Goal: Entertainment & Leisure: Browse casually

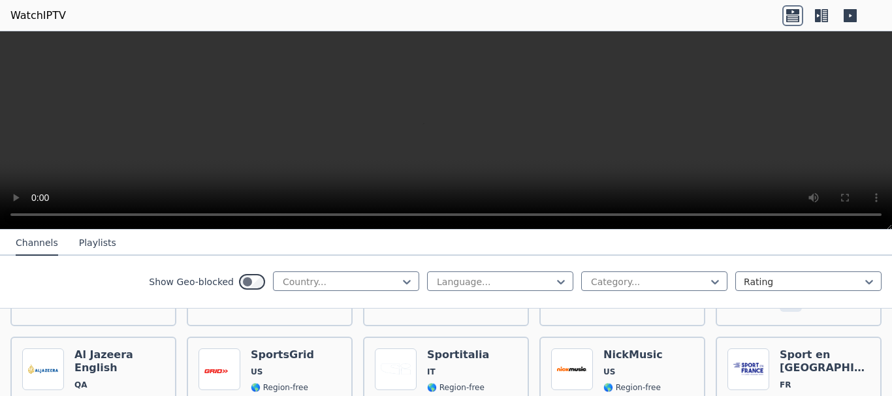
scroll to position [1828, 0]
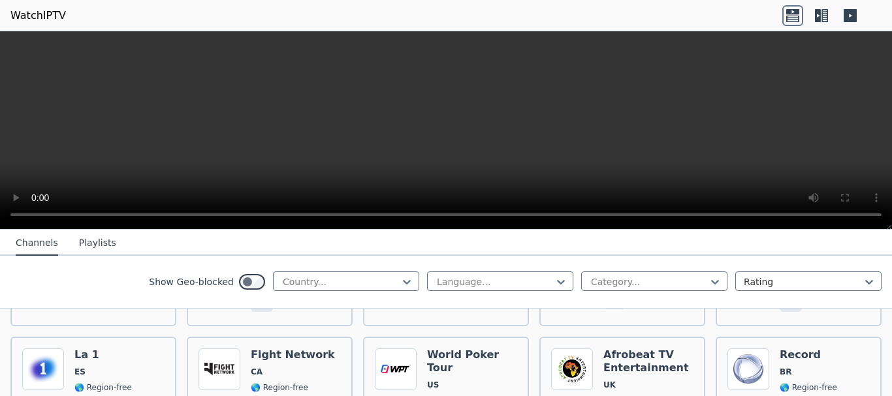
click at [99, 246] on button "Playlists" at bounding box center [97, 243] width 37 height 25
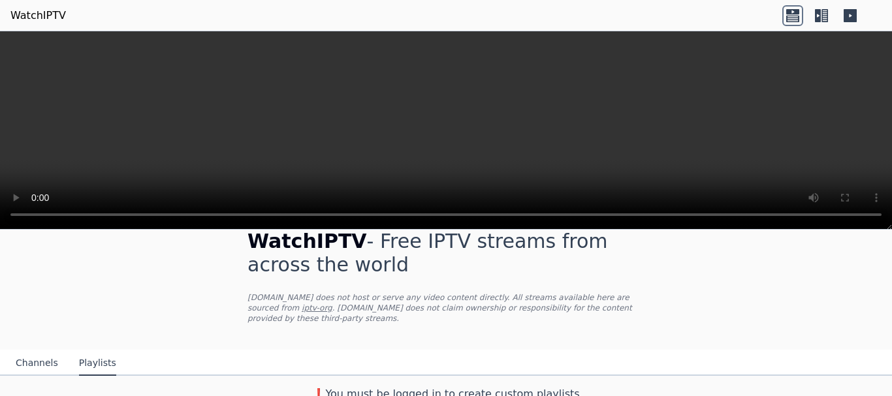
click at [41, 353] on button "Channels" at bounding box center [37, 363] width 42 height 25
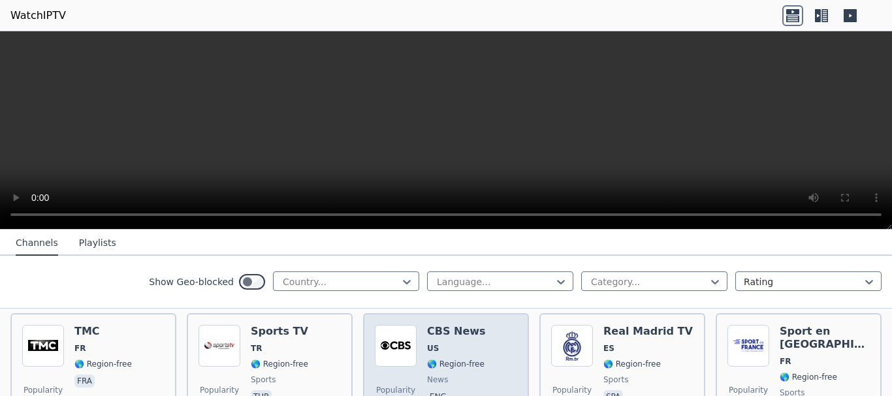
scroll to position [284, 0]
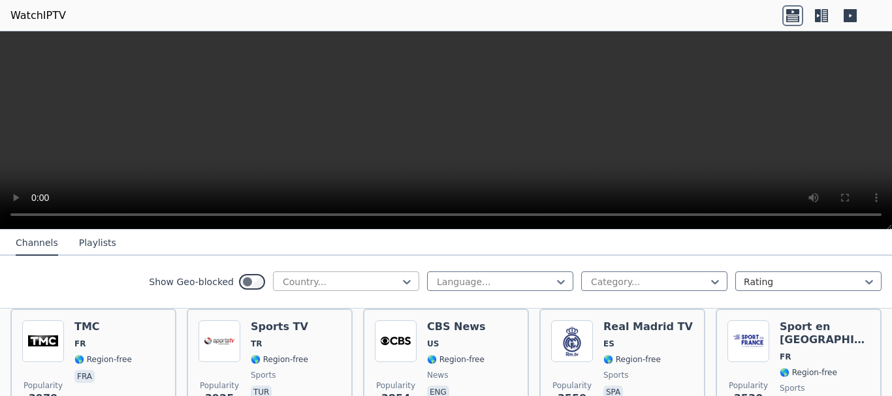
click at [389, 283] on div at bounding box center [340, 282] width 119 height 13
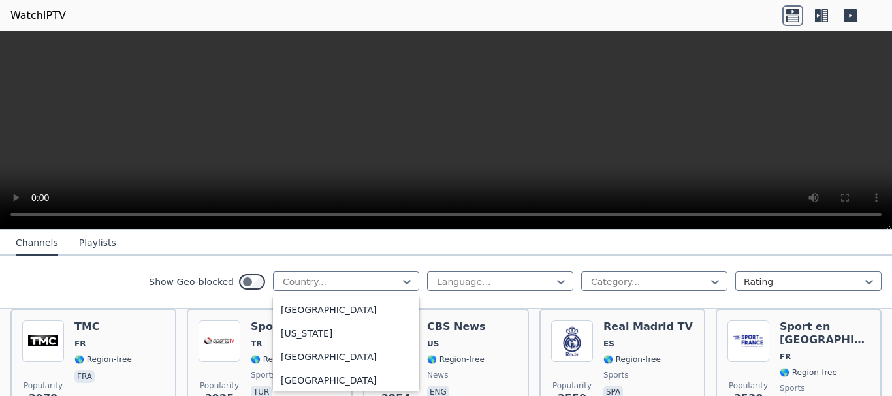
scroll to position [3526, 0]
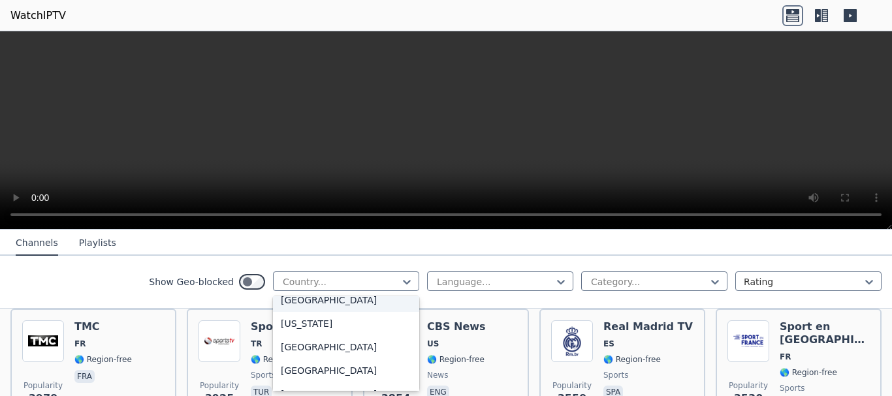
click at [312, 308] on div "[GEOGRAPHIC_DATA]" at bounding box center [346, 301] width 146 height 24
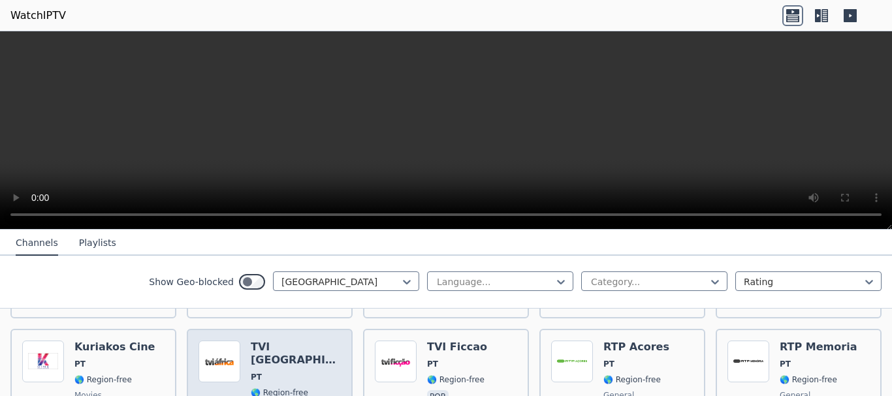
scroll to position [131, 0]
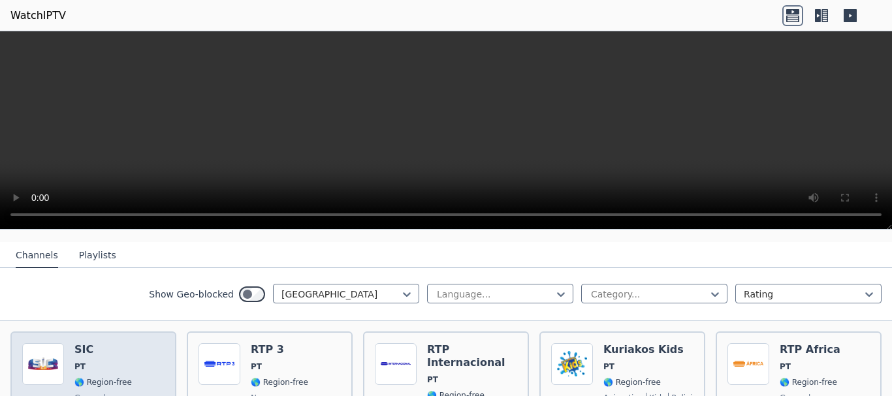
click at [131, 357] on div "Popularity 828 SIC PT 🌎 Region-free general por" at bounding box center [93, 390] width 142 height 94
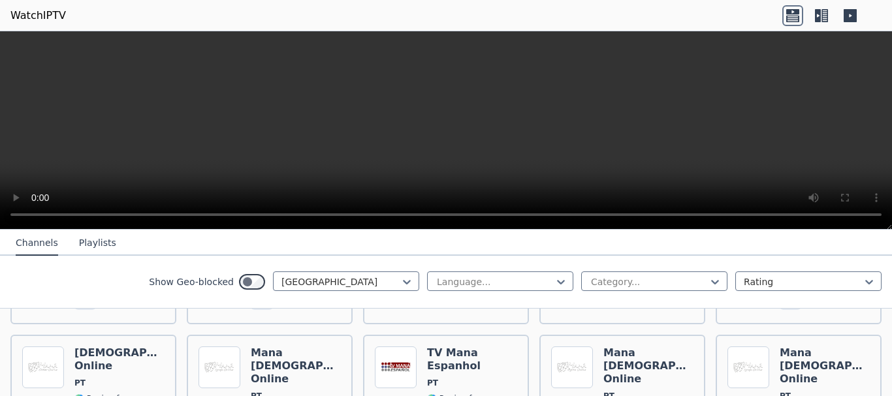
scroll to position [737, 0]
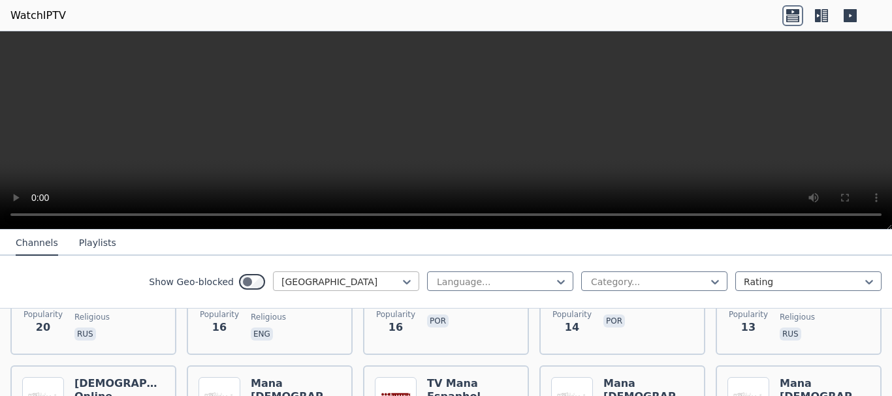
click at [375, 283] on div at bounding box center [340, 282] width 119 height 13
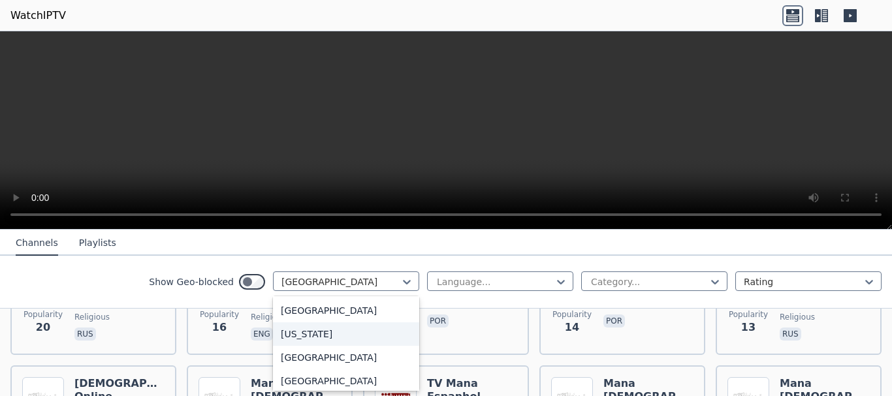
scroll to position [0, 0]
click at [311, 313] on div "All countries" at bounding box center [346, 311] width 146 height 24
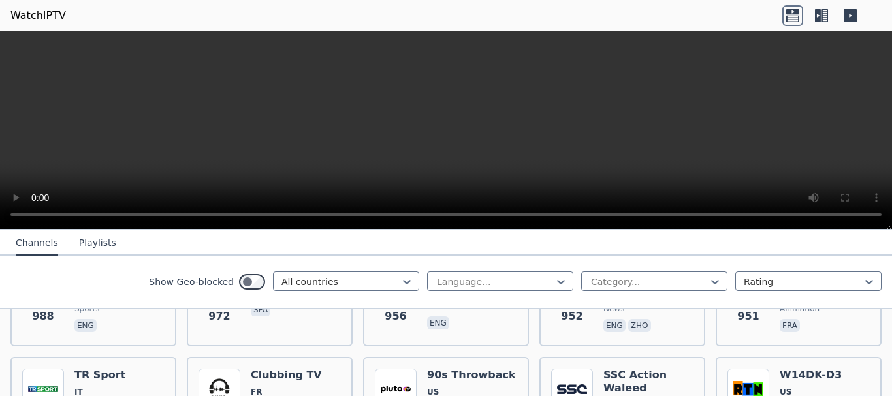
scroll to position [2481, 0]
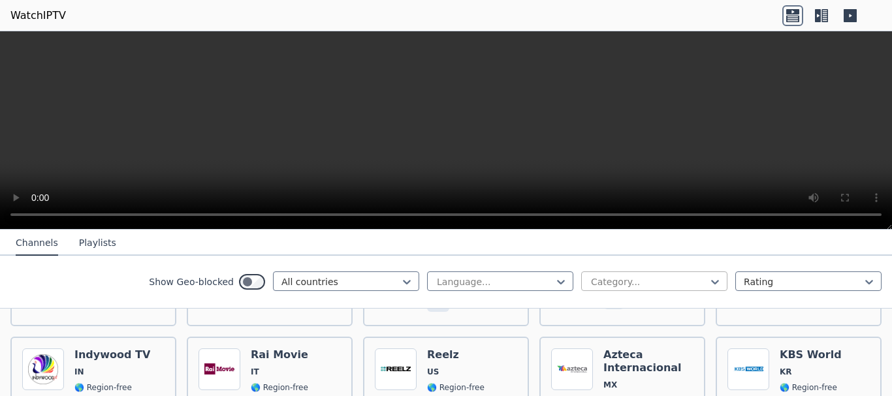
click at [673, 285] on div at bounding box center [649, 282] width 119 height 13
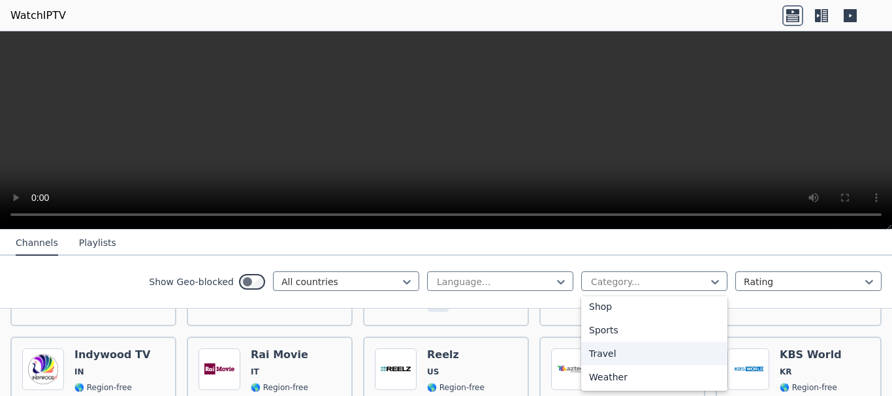
scroll to position [414, 0]
click at [621, 342] on div "Relax" at bounding box center [654, 344] width 146 height 24
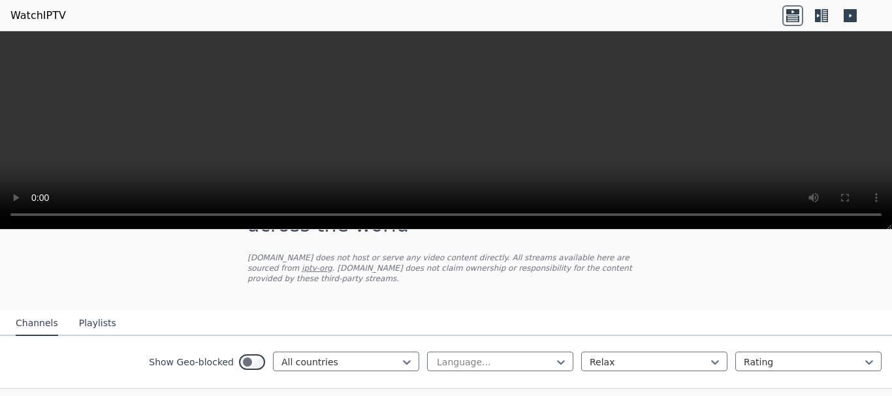
scroll to position [110, 0]
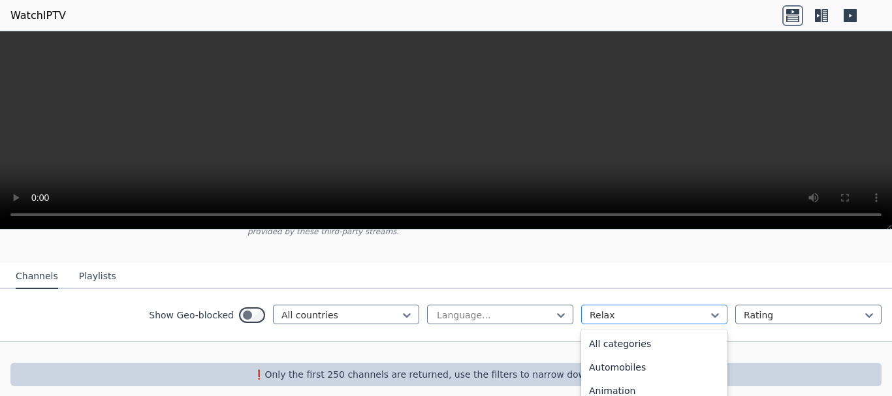
click at [643, 309] on div at bounding box center [649, 315] width 119 height 13
click at [644, 337] on div "All categories" at bounding box center [654, 344] width 146 height 24
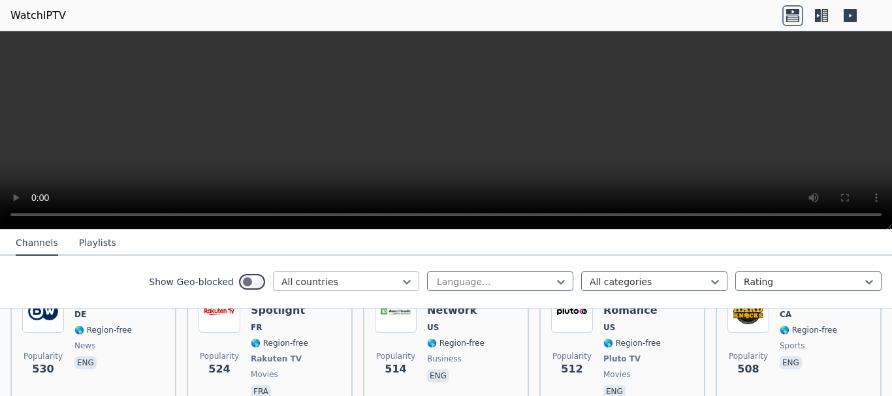
click at [383, 290] on div "All countries" at bounding box center [346, 282] width 146 height 20
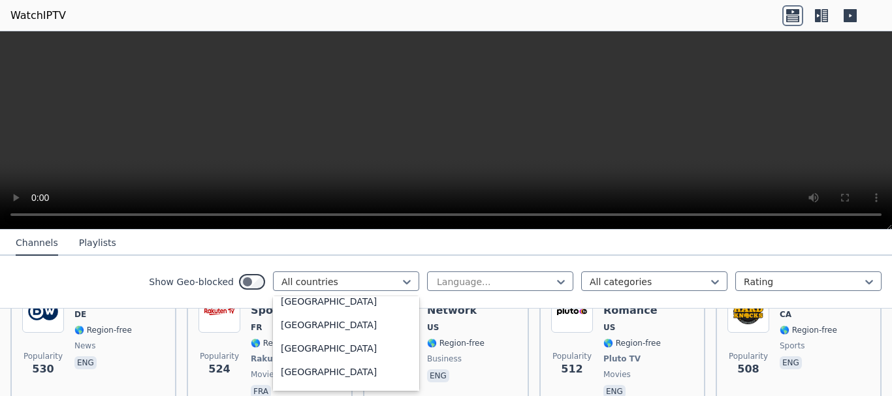
scroll to position [1491, 0]
click at [336, 358] on div "[GEOGRAPHIC_DATA]" at bounding box center [346, 348] width 146 height 24
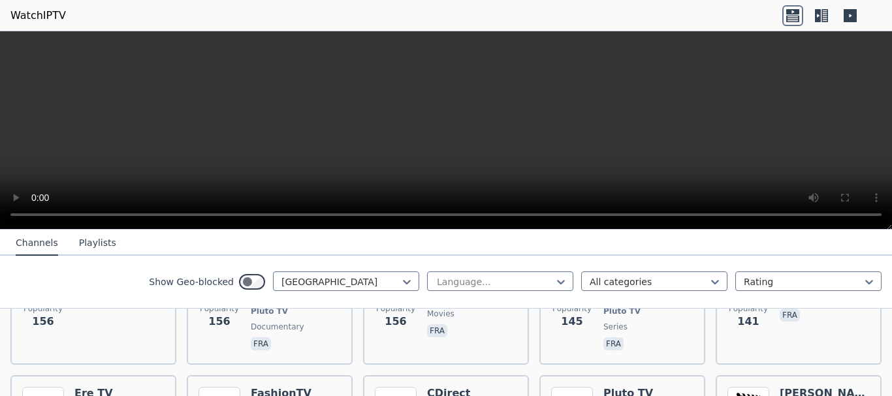
scroll to position [1478, 0]
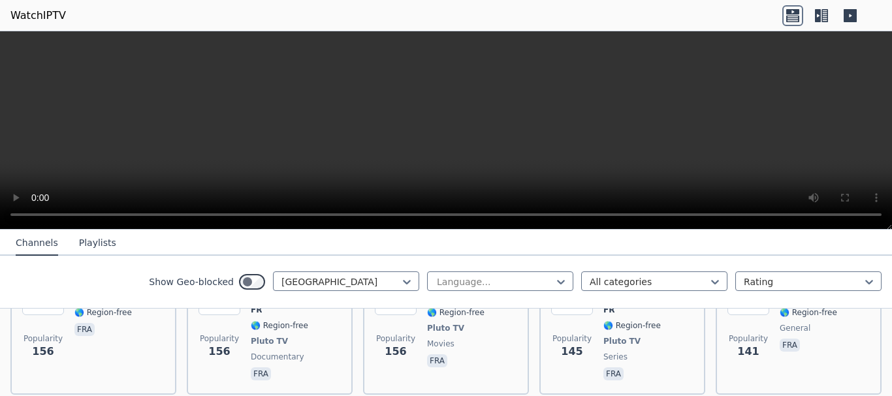
click at [821, 10] on icon at bounding box center [821, 15] width 21 height 21
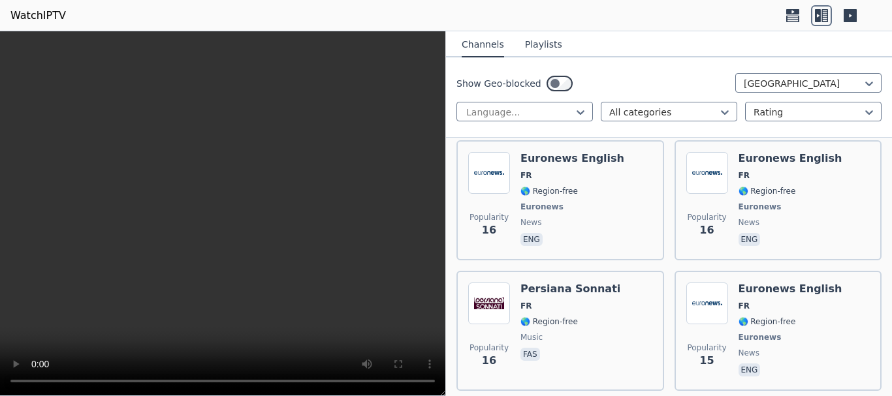
scroll to position [13732, 0]
click at [541, 42] on button "Playlists" at bounding box center [543, 45] width 37 height 25
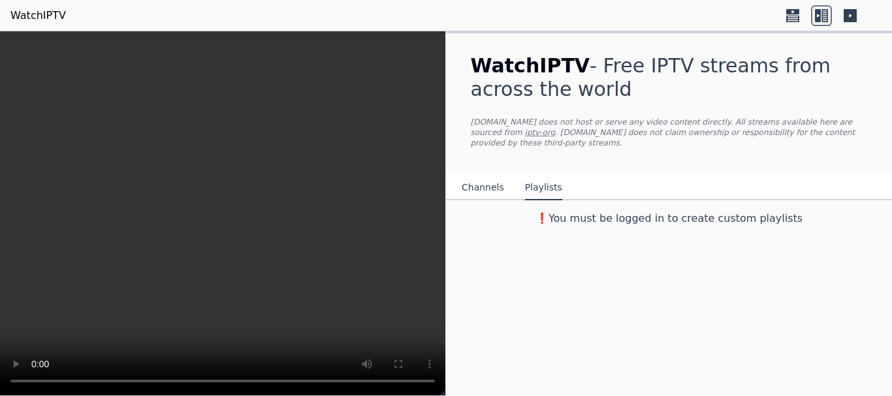
scroll to position [0, 0]
click at [479, 200] on div "❗️You must be logged in to create custom playlists" at bounding box center [669, 213] width 439 height 26
click at [480, 180] on button "Channels" at bounding box center [483, 188] width 42 height 25
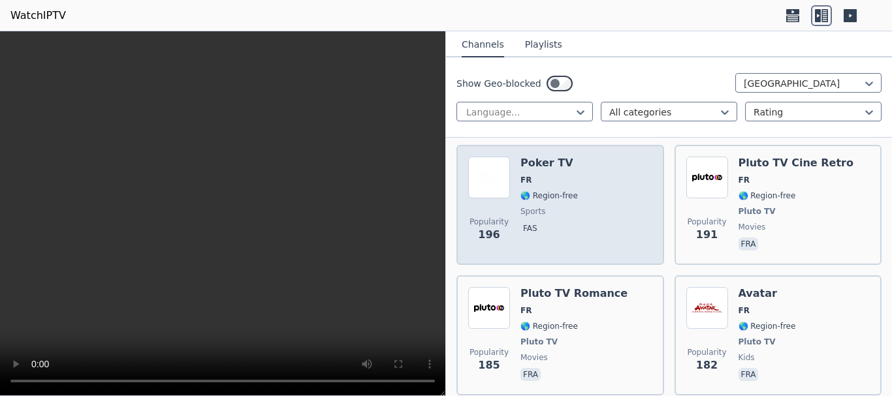
scroll to position [2481, 0]
